Goal: Navigation & Orientation: Go to known website

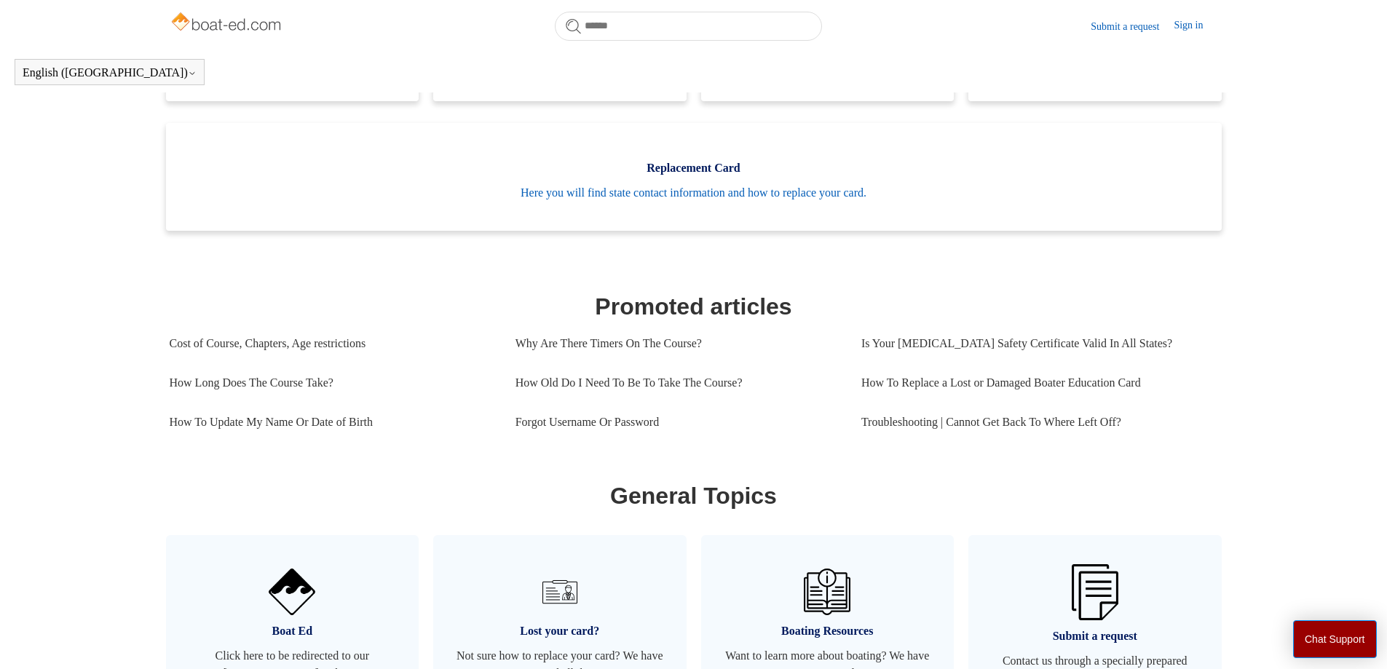
scroll to position [615, 0]
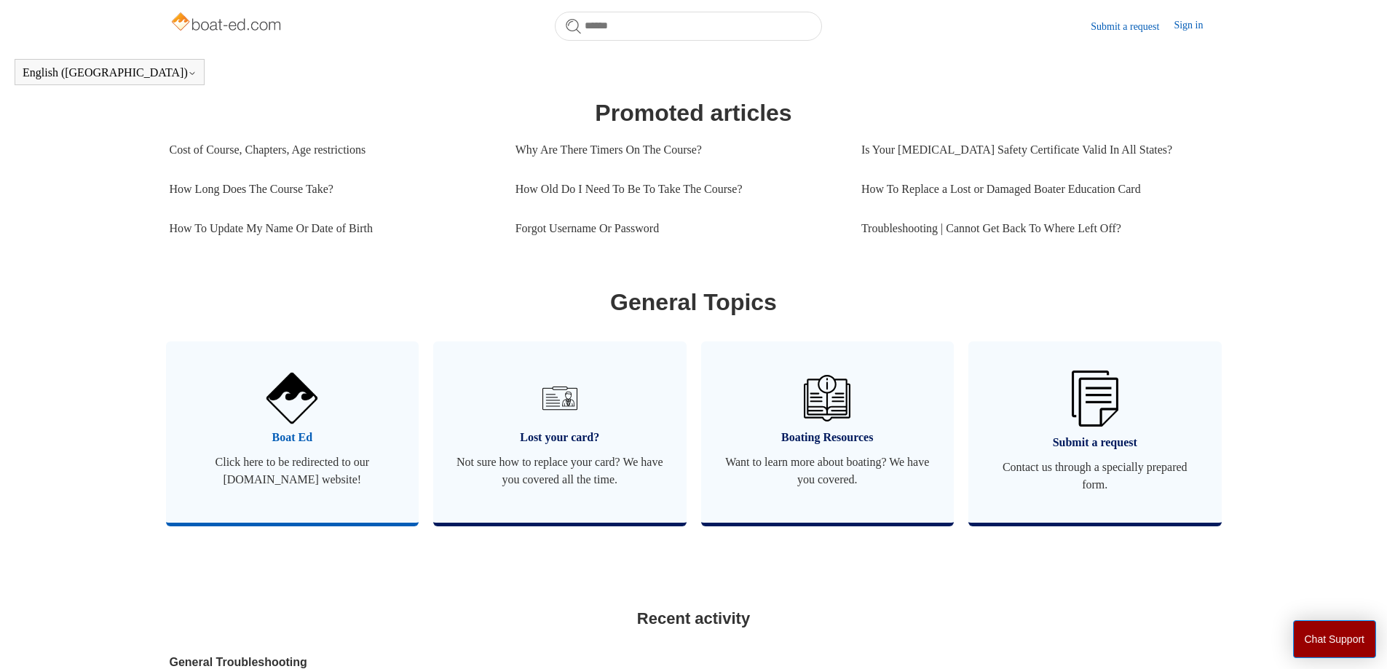
click at [286, 483] on span "Click here to be redirected to our [DOMAIN_NAME] website!" at bounding box center [293, 471] width 210 height 35
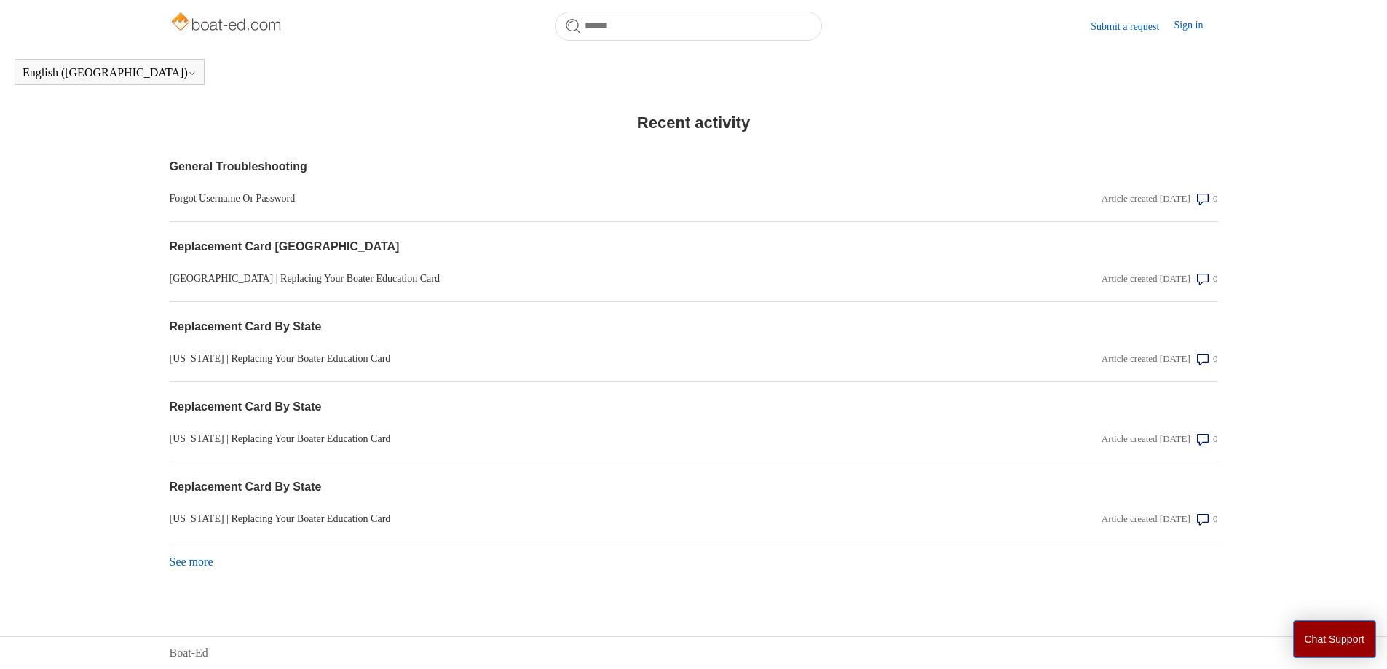
scroll to position [1128, 0]
click at [203, 559] on link "See more items from recent activity" at bounding box center [192, 562] width 44 height 12
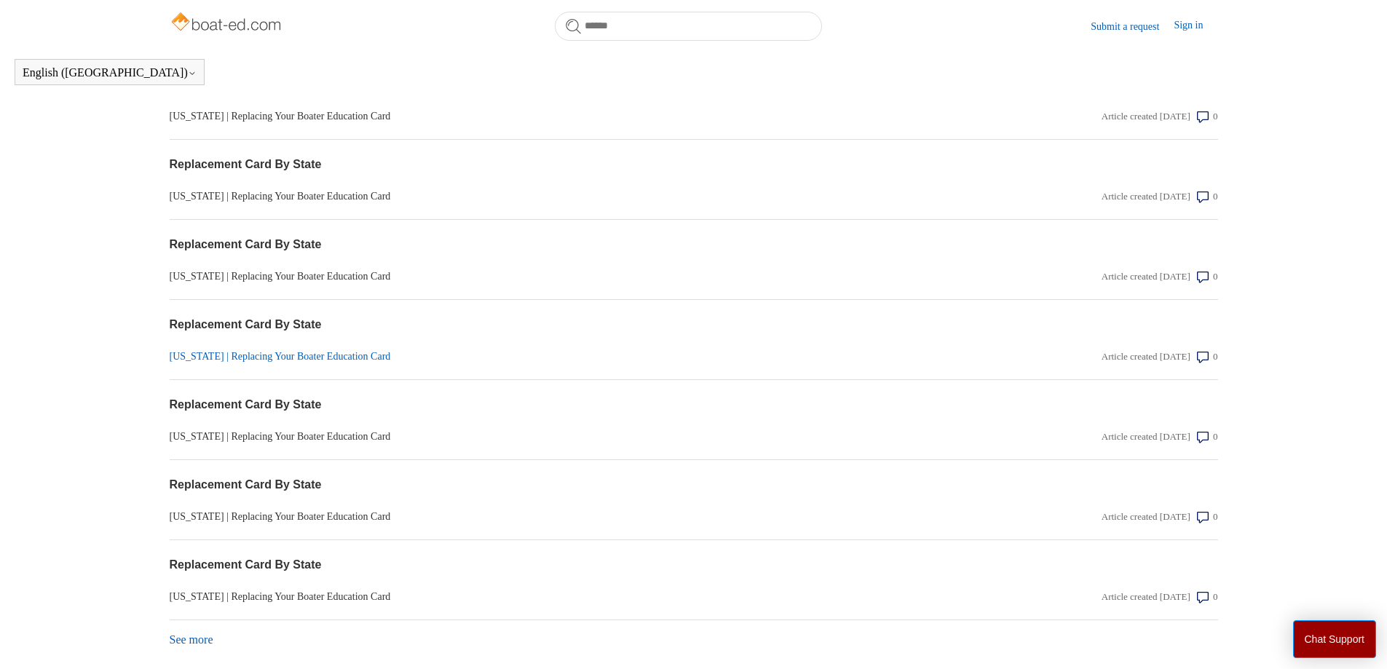
scroll to position [1481, 0]
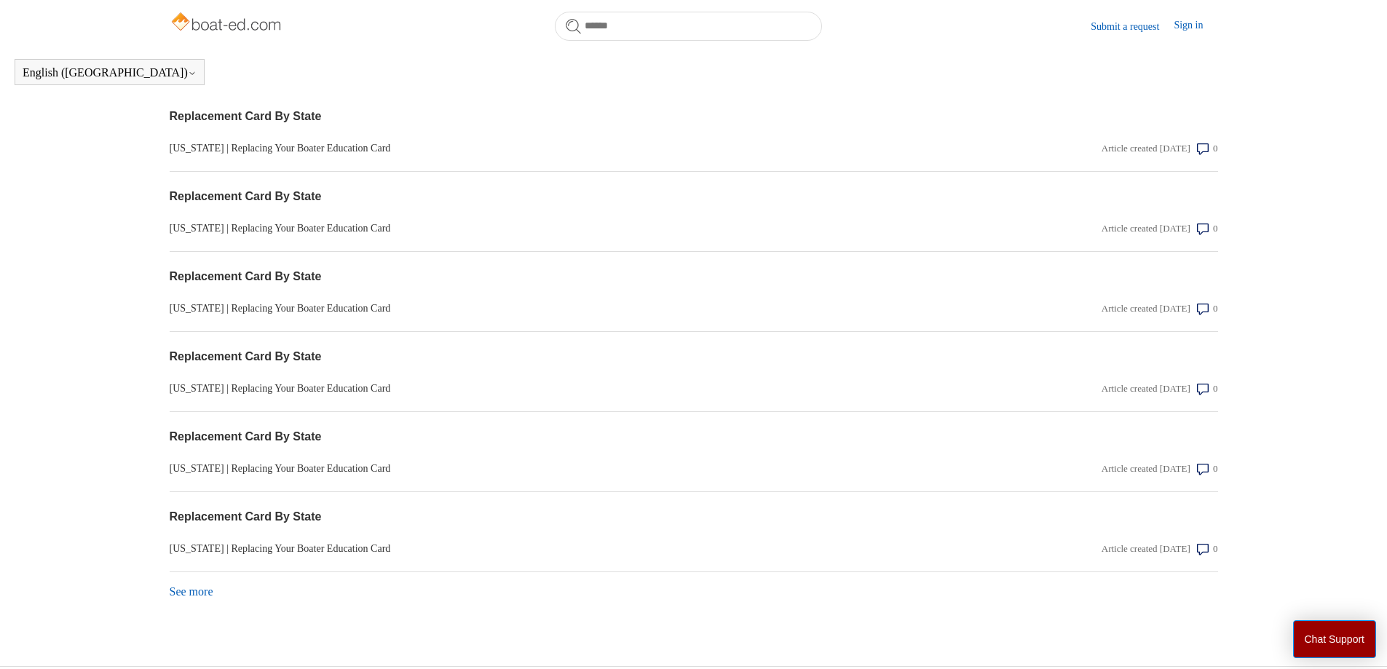
click at [1205, 395] on icon at bounding box center [1203, 390] width 12 height 12
click at [1306, 643] on button "Chat Support" at bounding box center [1335, 639] width 84 height 38
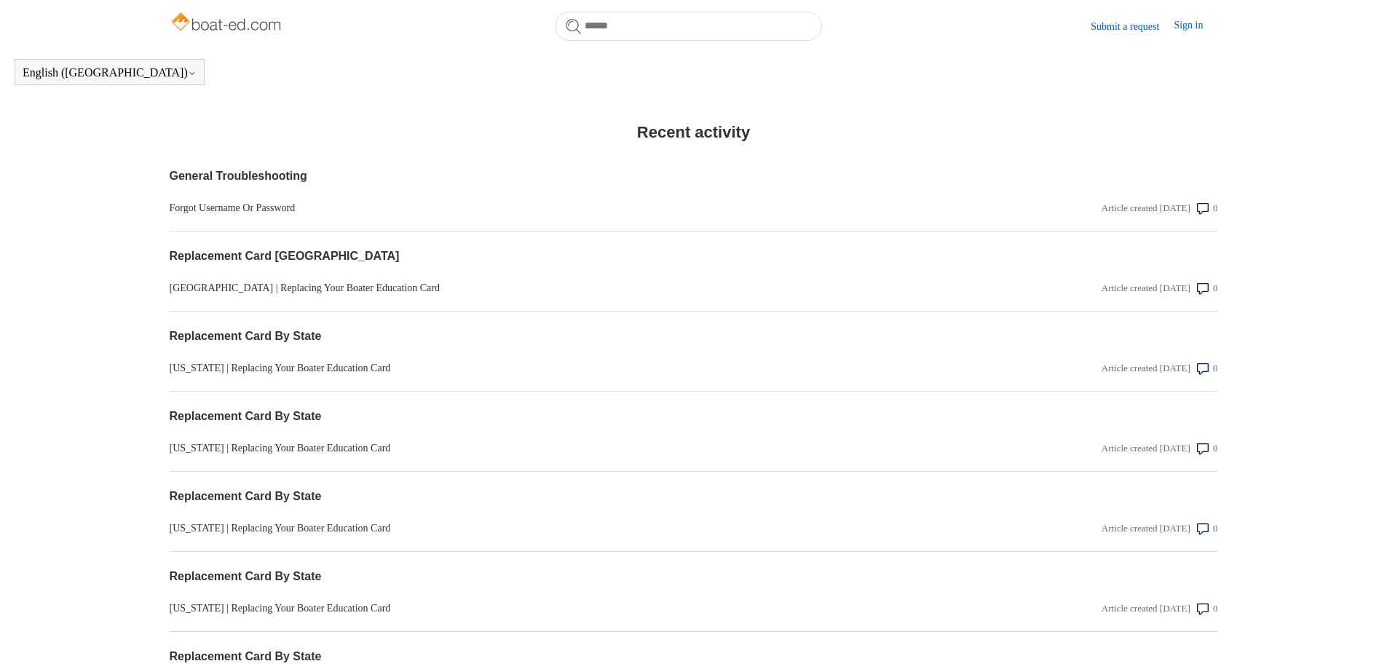
scroll to position [1092, 0]
